Goal: Check status: Check status

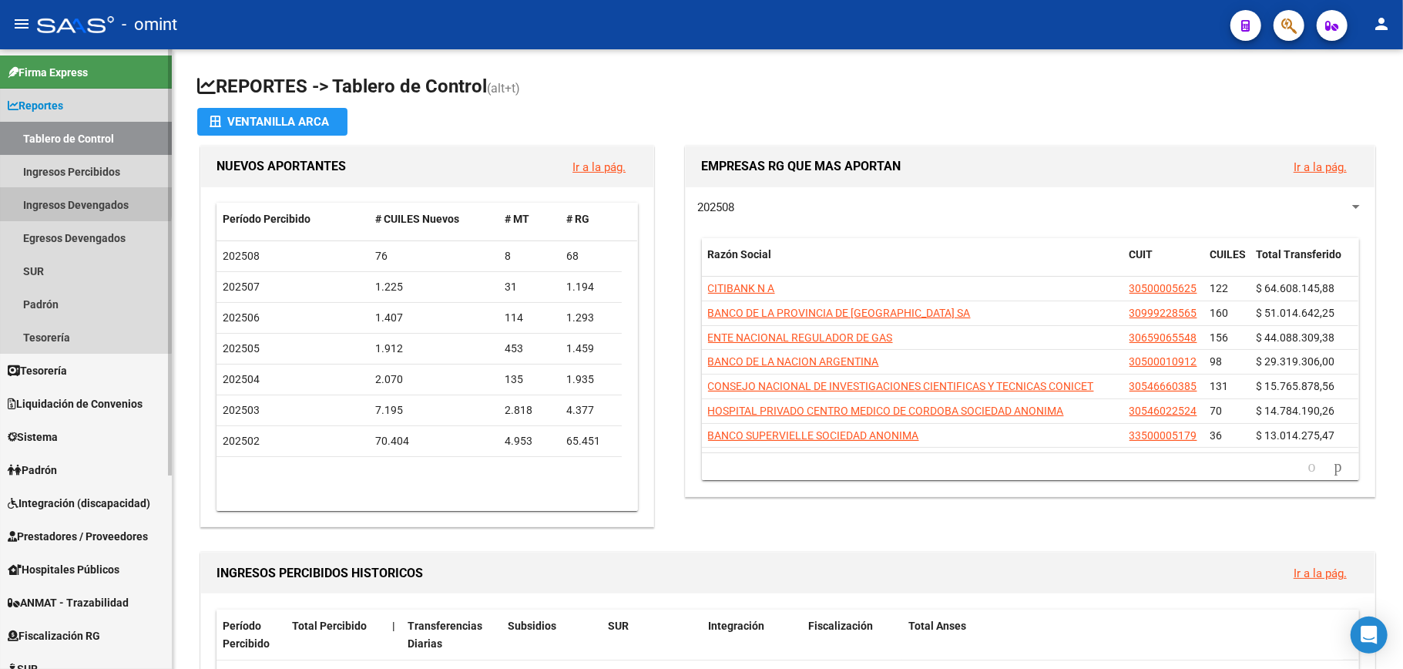
click at [44, 198] on link "Ingresos Devengados" at bounding box center [86, 204] width 172 height 33
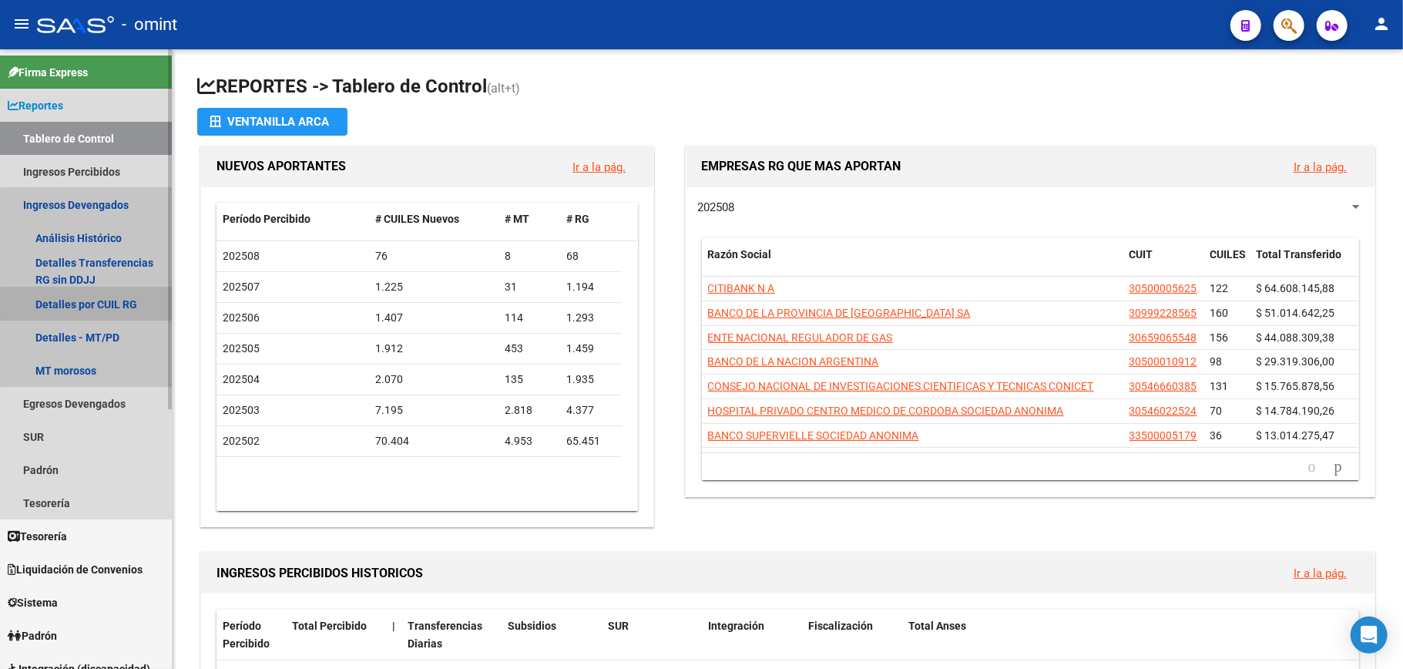
click at [89, 297] on link "Detalles por CUIL RG" at bounding box center [86, 303] width 172 height 33
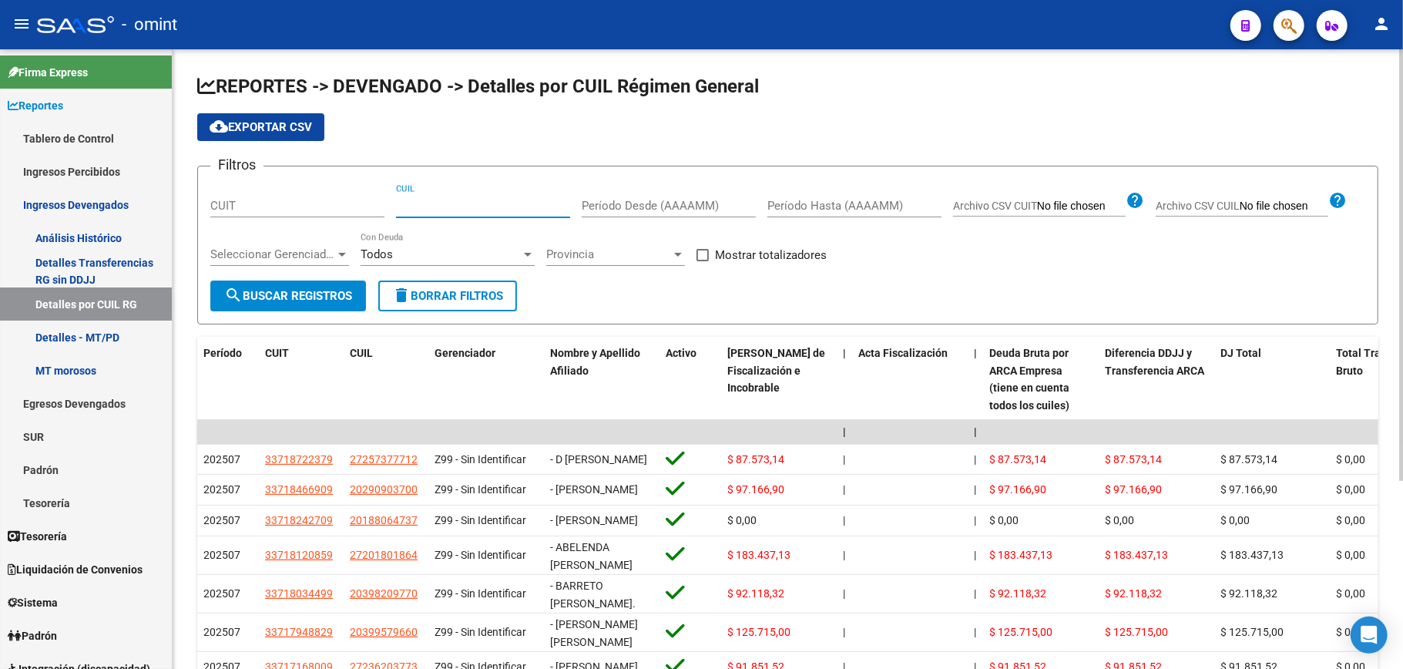
click at [421, 205] on input "CUIL" at bounding box center [483, 206] width 174 height 14
paste input "20-29812818-8"
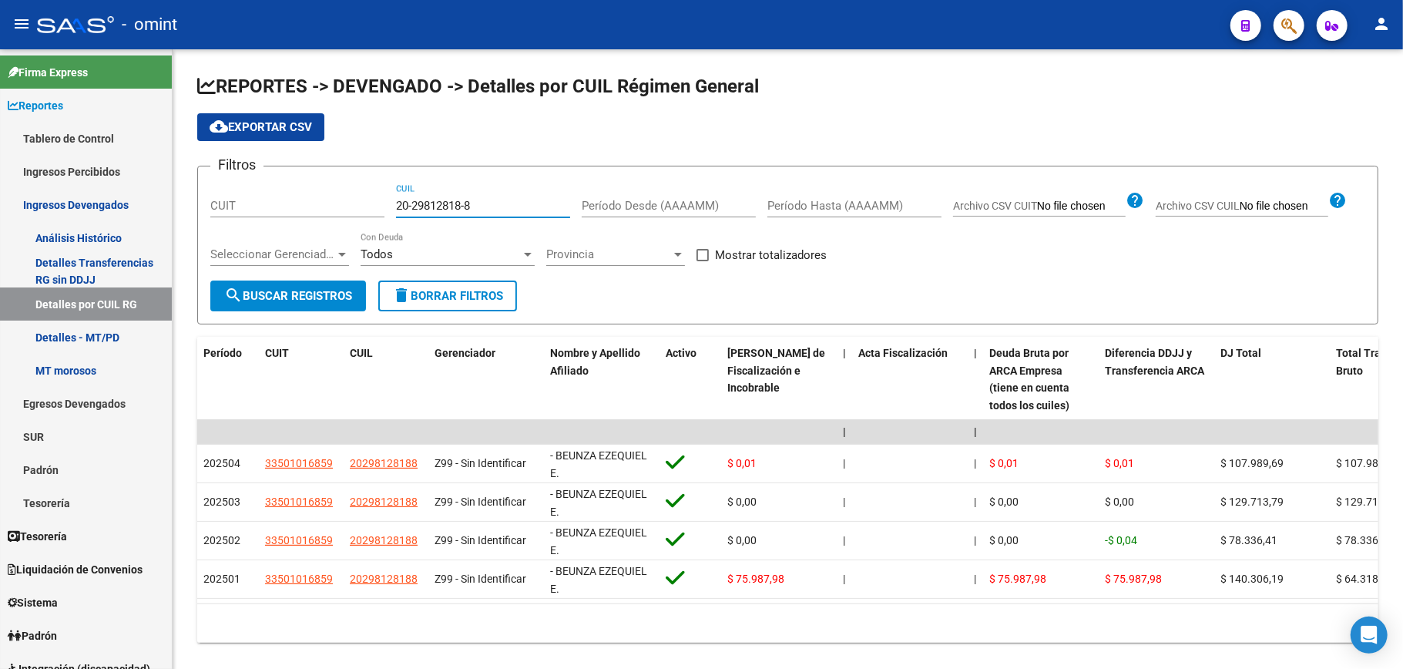
type input "20-29812818-8"
click at [450, 301] on span "delete Borrar Filtros" at bounding box center [447, 296] width 111 height 14
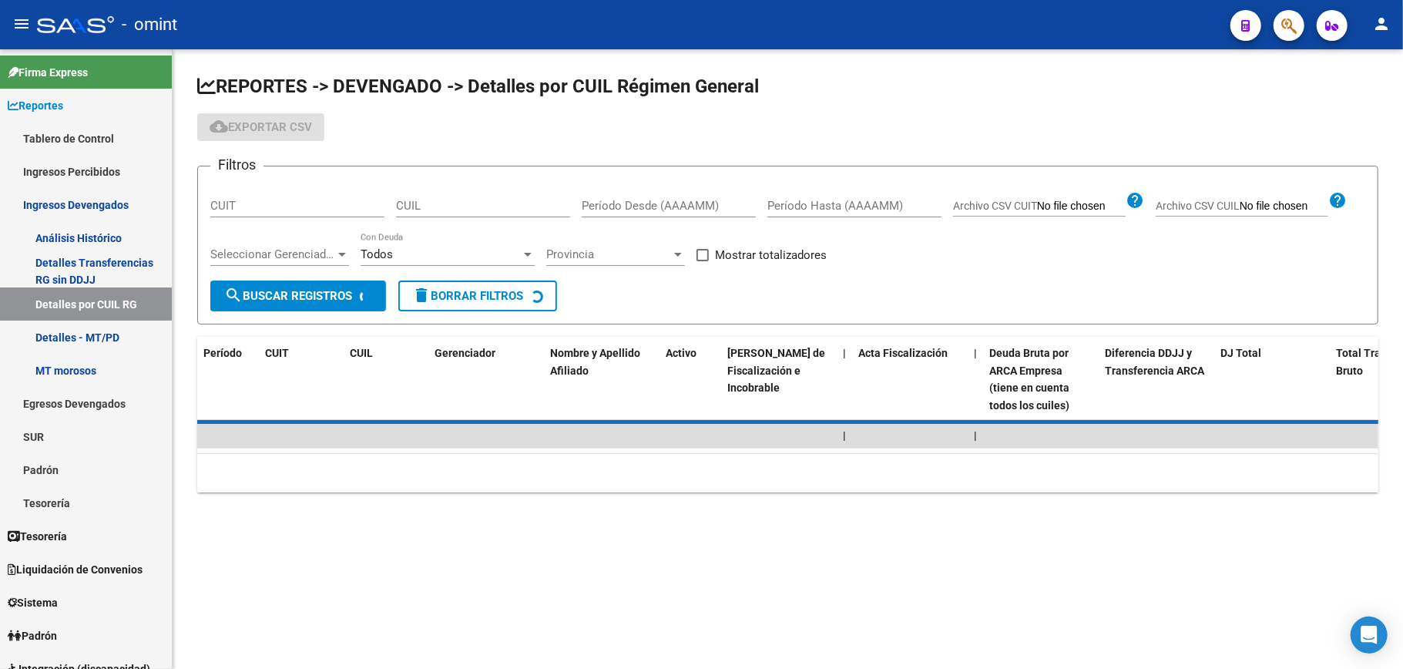
click at [444, 196] on div "CUIL" at bounding box center [483, 200] width 174 height 33
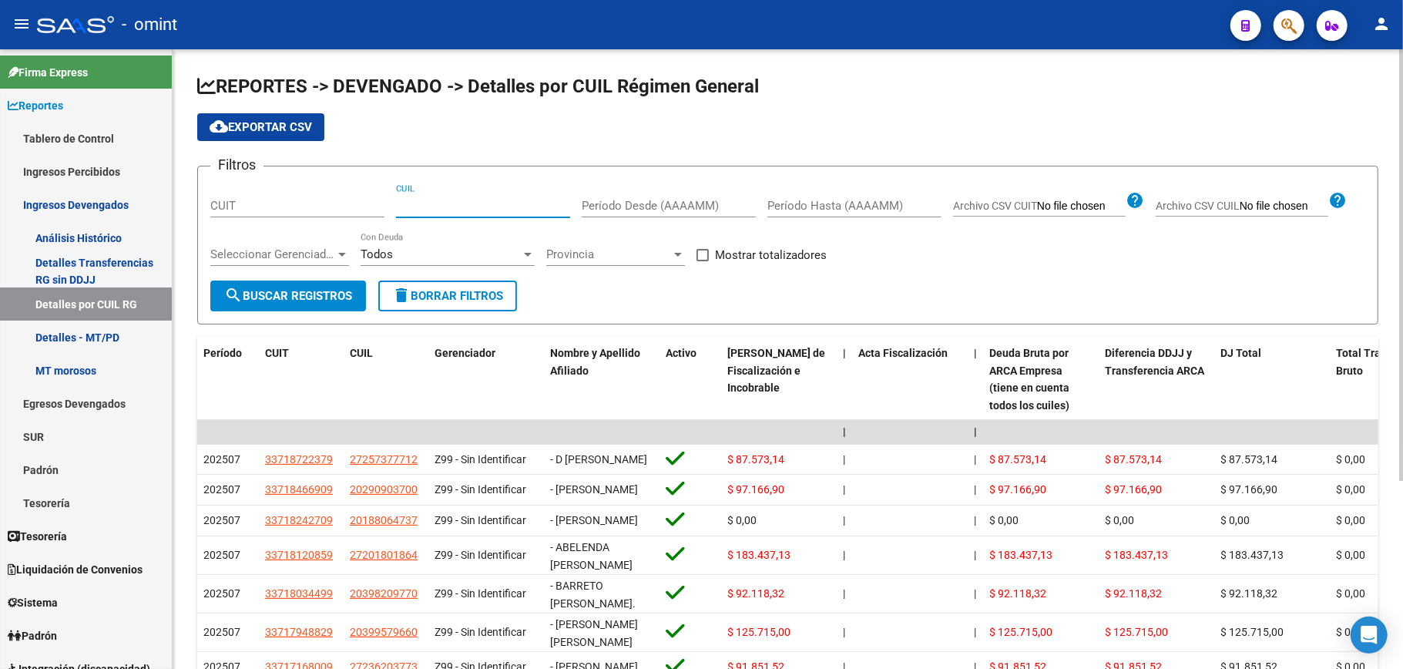
paste input "23-37255917-9"
type input "23-37255917-9"
click at [308, 287] on button "search Buscar Registros" at bounding box center [288, 296] width 156 height 31
